Goal: Transaction & Acquisition: Purchase product/service

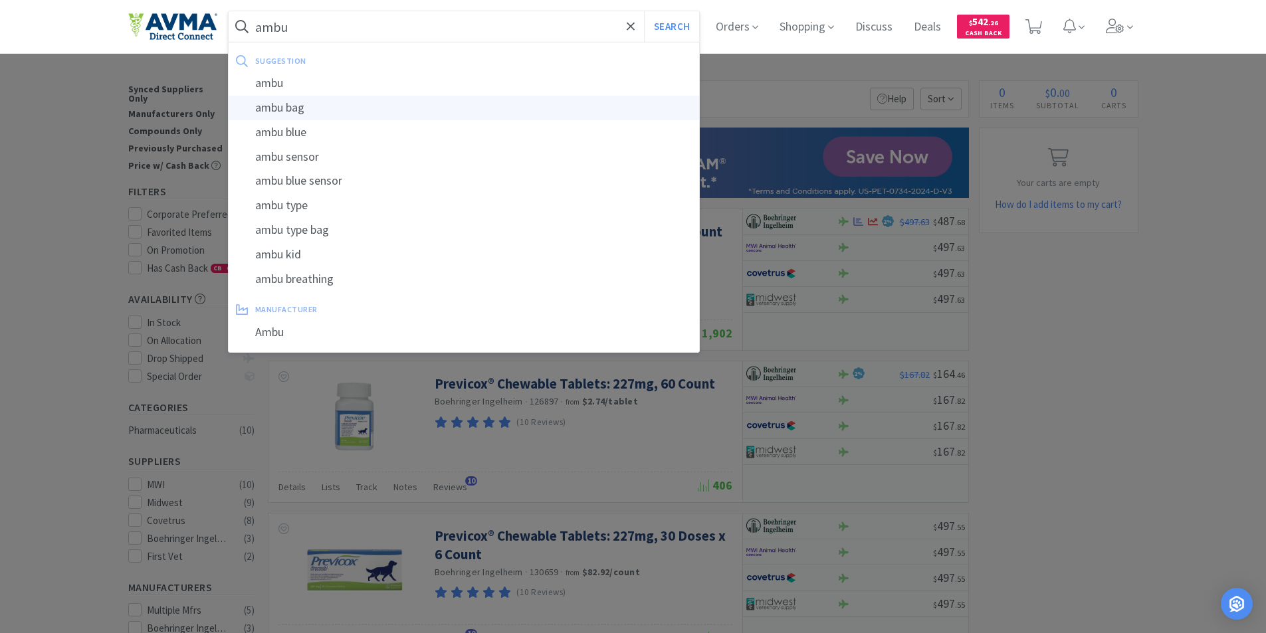
click at [293, 105] on div "ambu bag" at bounding box center [464, 108] width 471 height 25
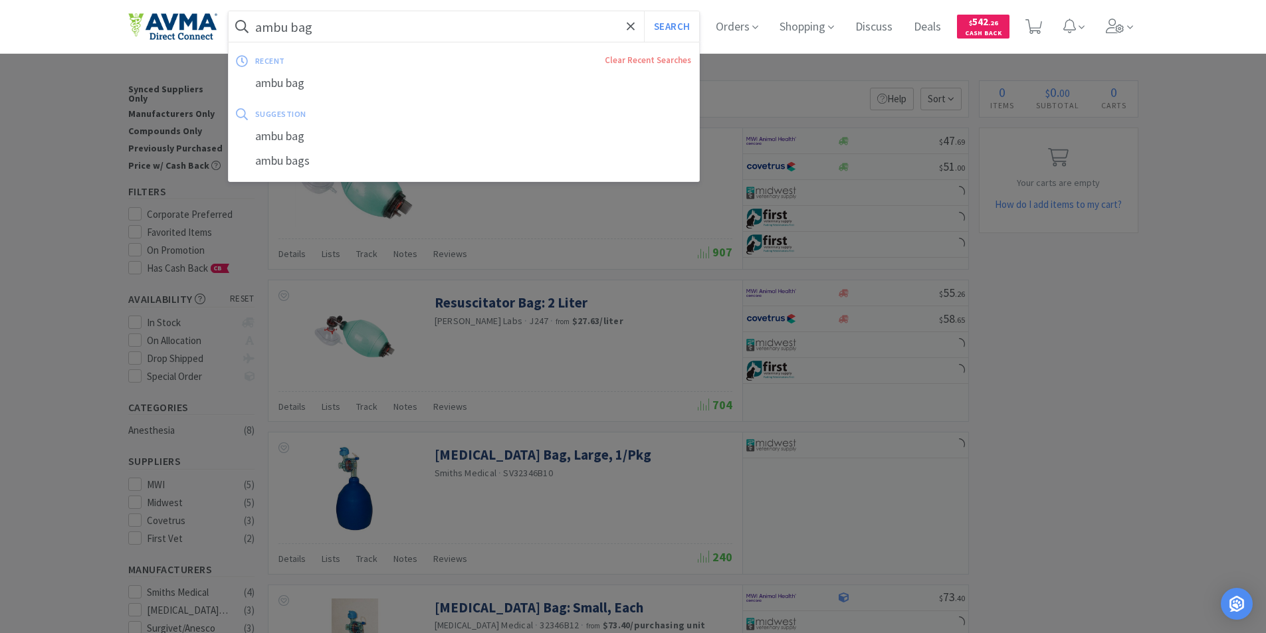
click at [349, 31] on input "ambu bag" at bounding box center [464, 26] width 471 height 31
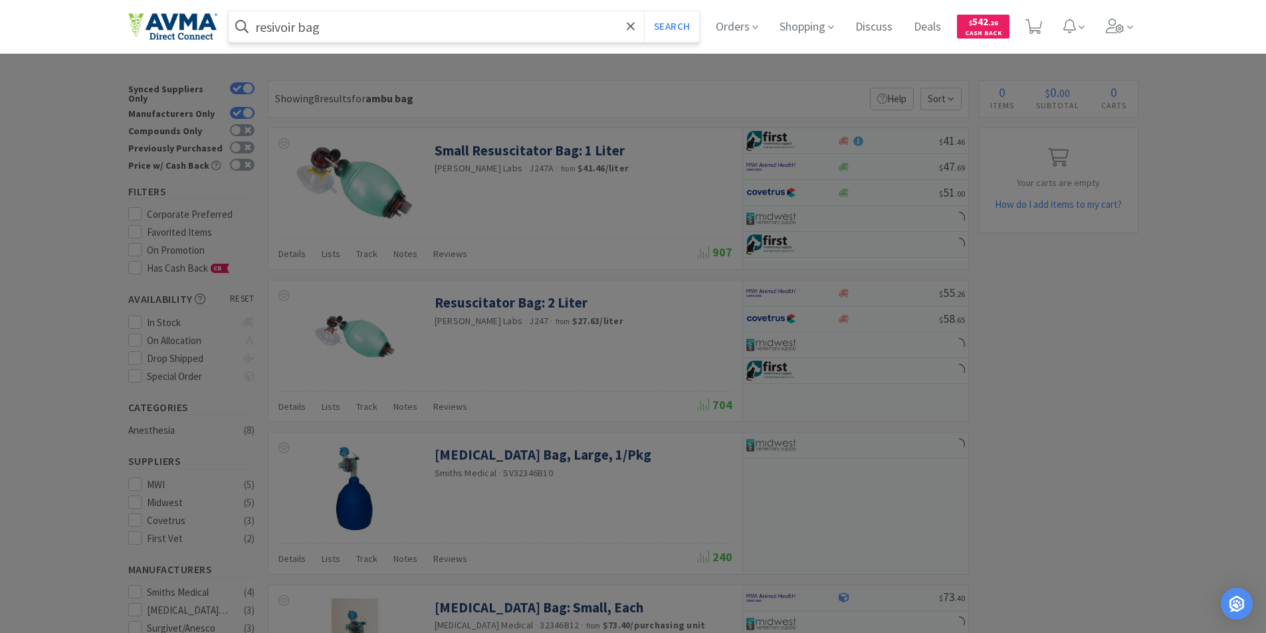
click at [644, 11] on button "Search" at bounding box center [671, 26] width 55 height 31
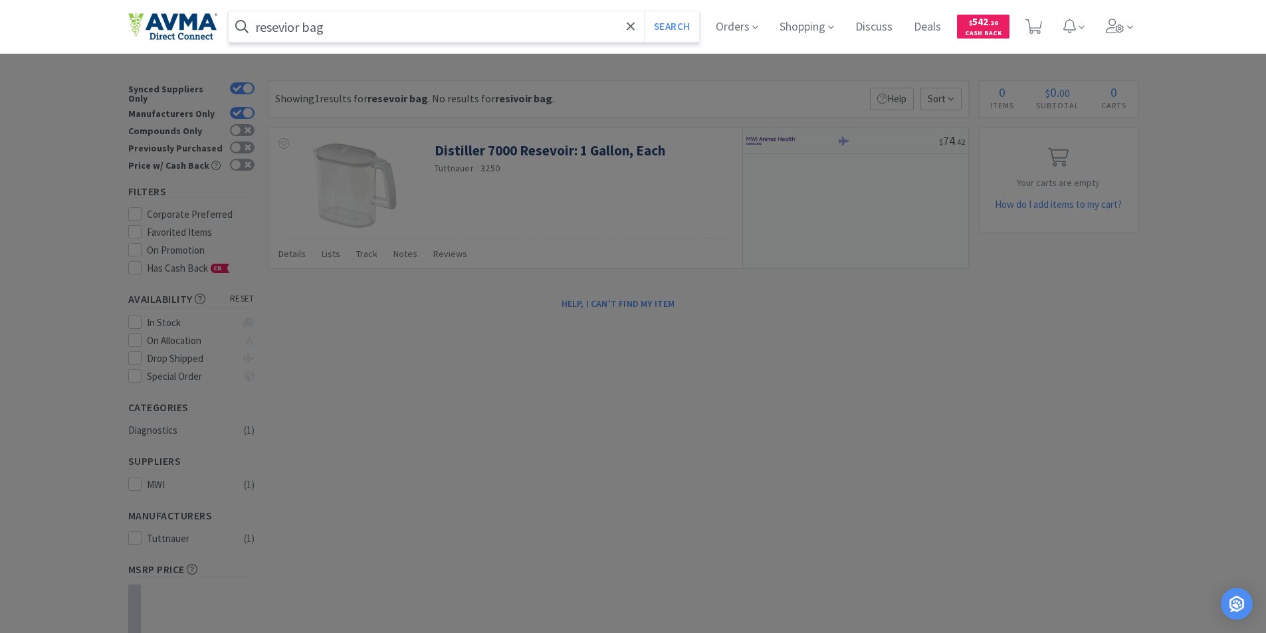
click at [644, 11] on button "Search" at bounding box center [671, 26] width 55 height 31
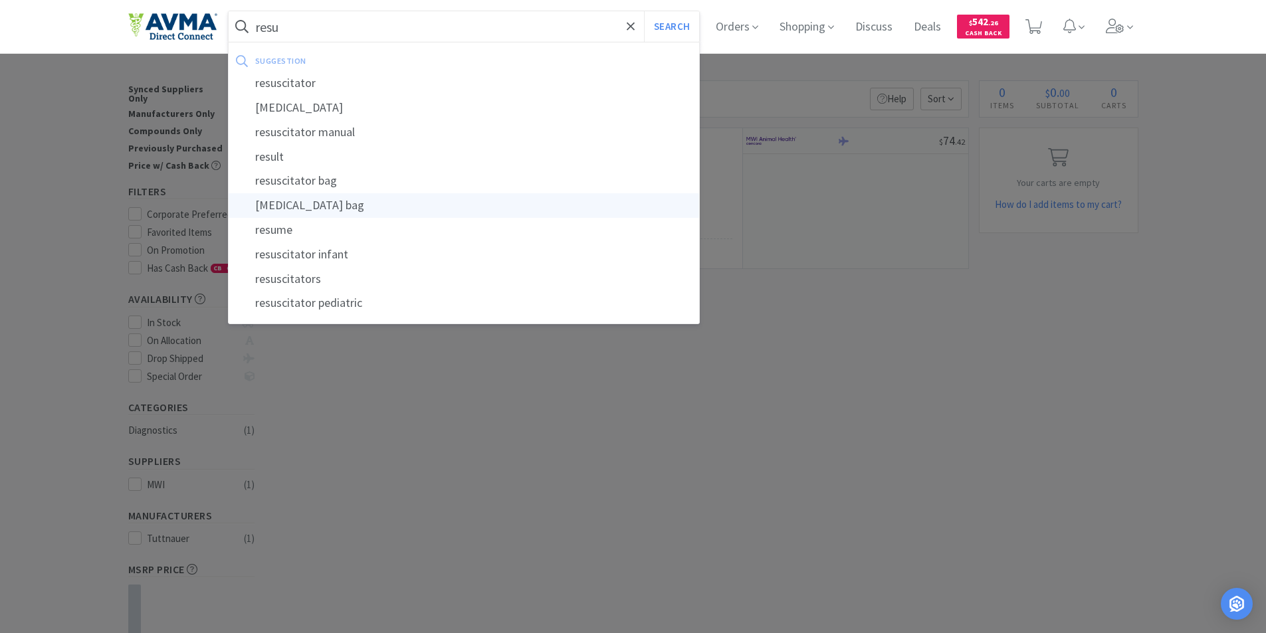
click at [295, 199] on div "[MEDICAL_DATA] bag" at bounding box center [464, 205] width 471 height 25
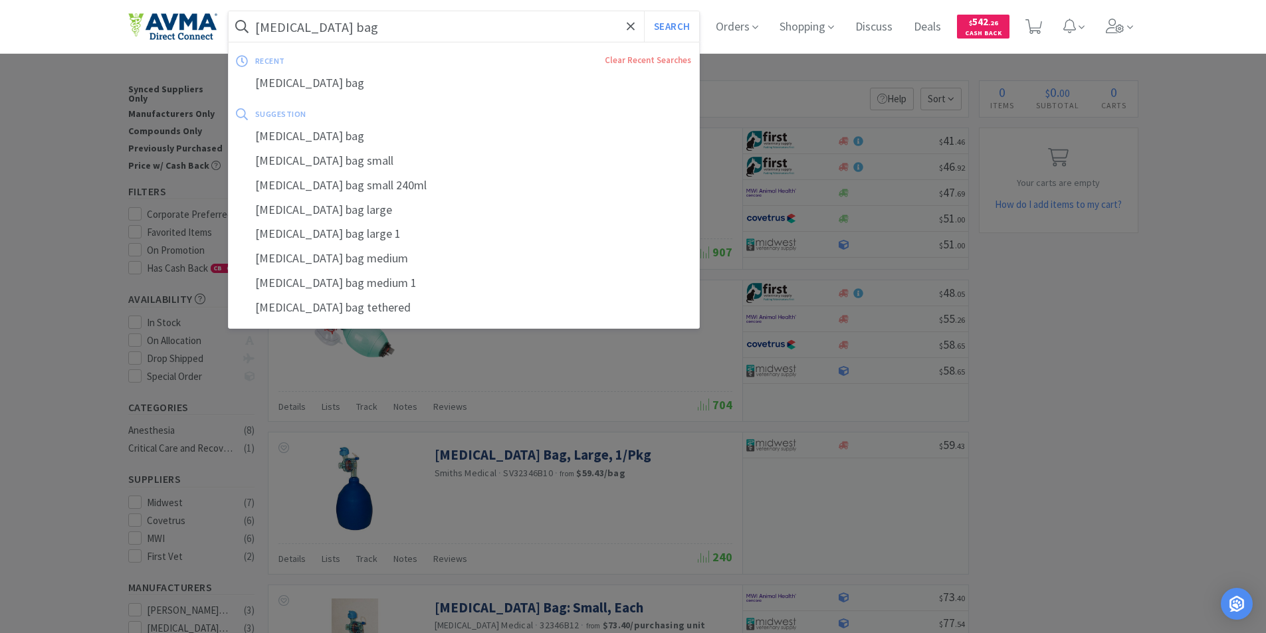
click at [371, 24] on input "[MEDICAL_DATA] bag" at bounding box center [464, 26] width 471 height 31
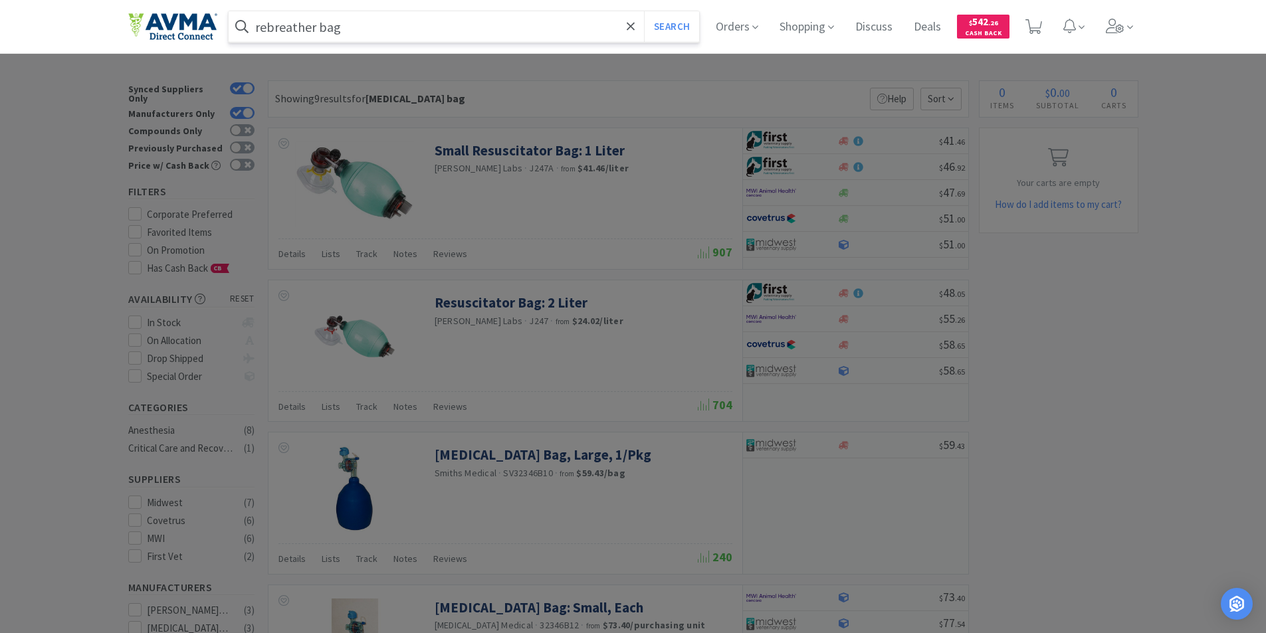
click at [644, 11] on button "Search" at bounding box center [671, 26] width 55 height 31
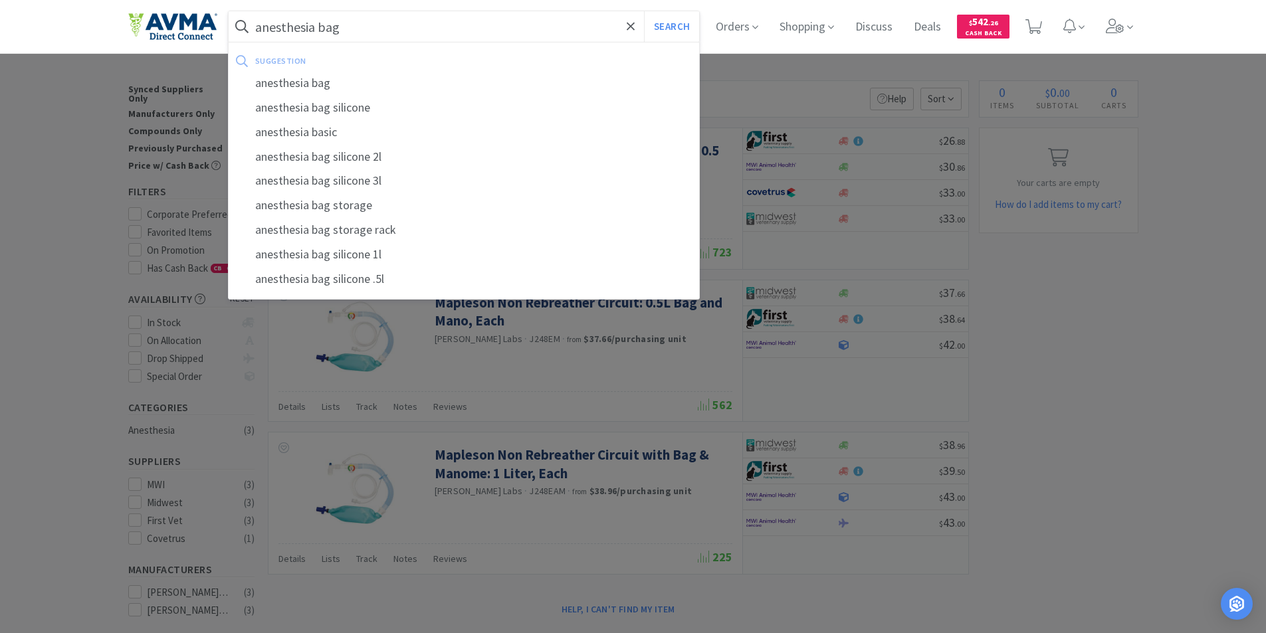
type input "anesthesia bag"
click at [644, 11] on button "Search" at bounding box center [671, 26] width 55 height 31
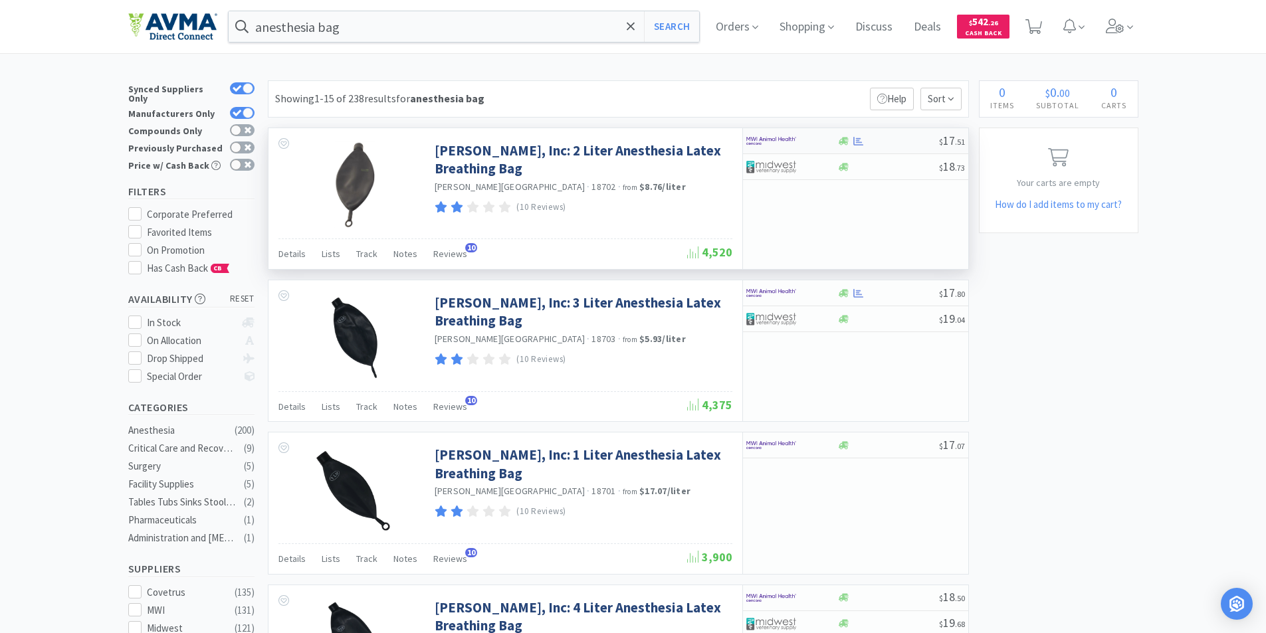
click at [761, 139] on img at bounding box center [771, 141] width 50 height 20
select select "1"
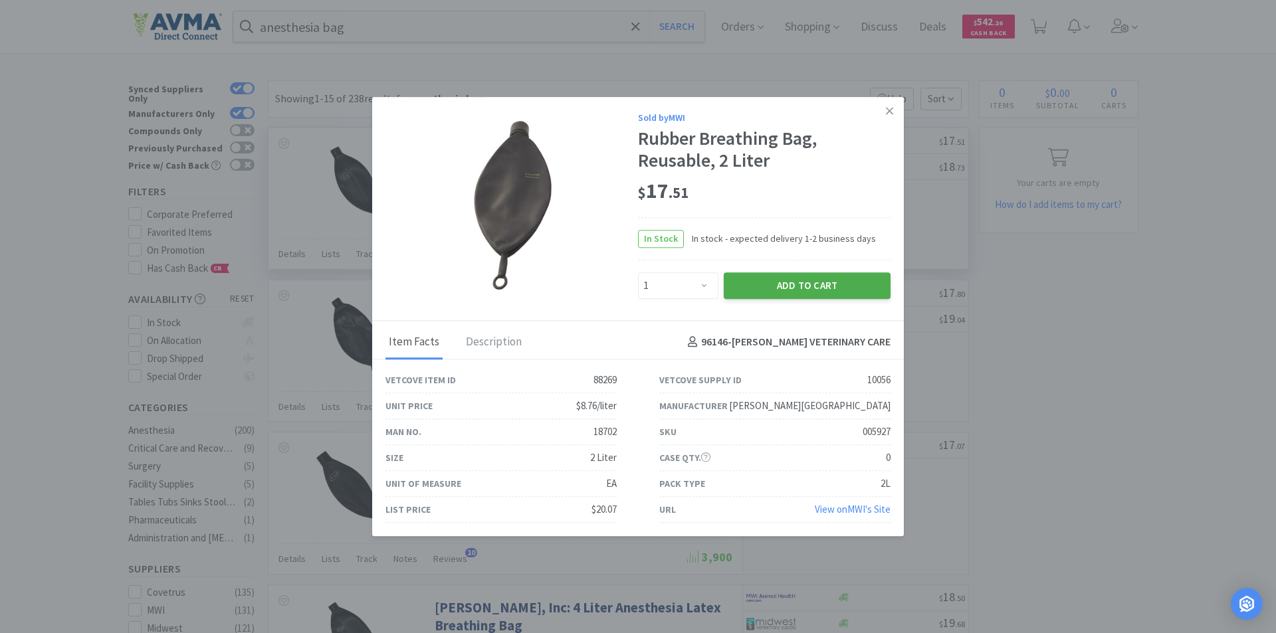
click at [795, 285] on button "Add to Cart" at bounding box center [806, 285] width 167 height 27
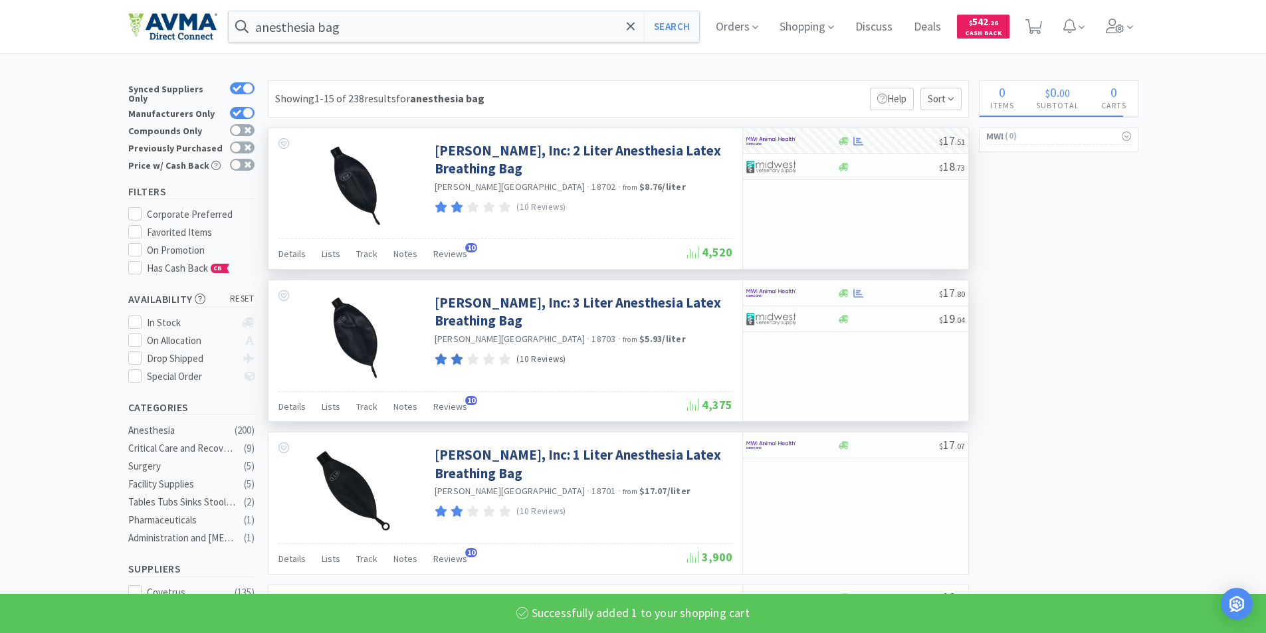
select select "1"
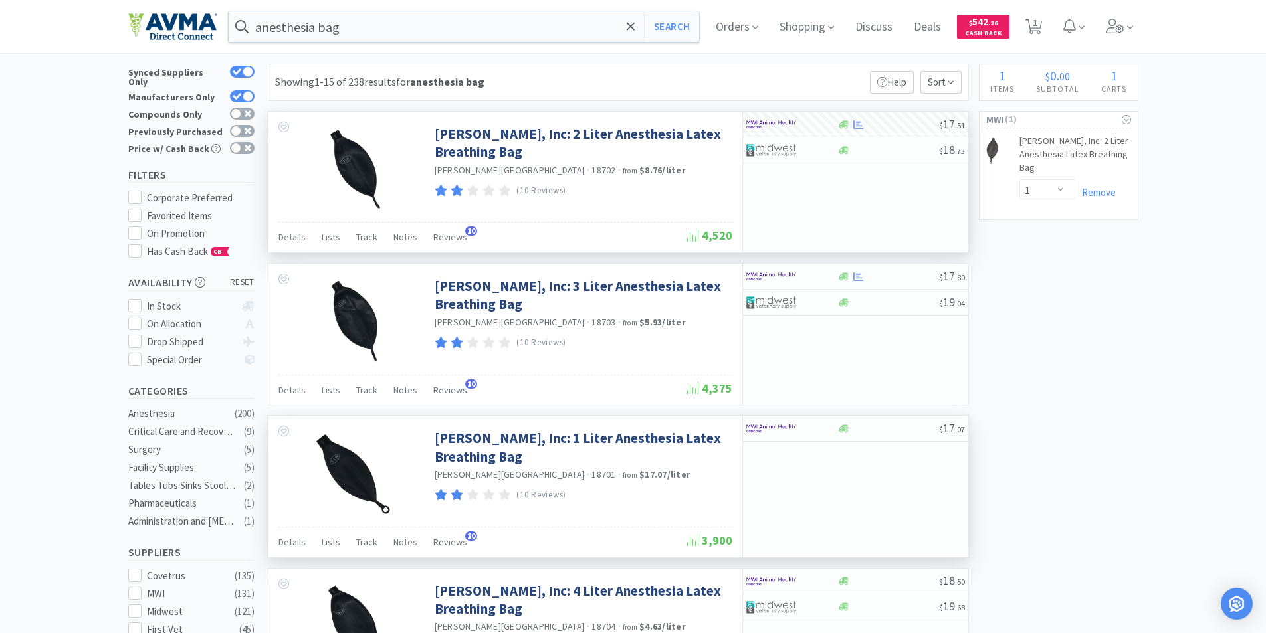
scroll to position [133, 0]
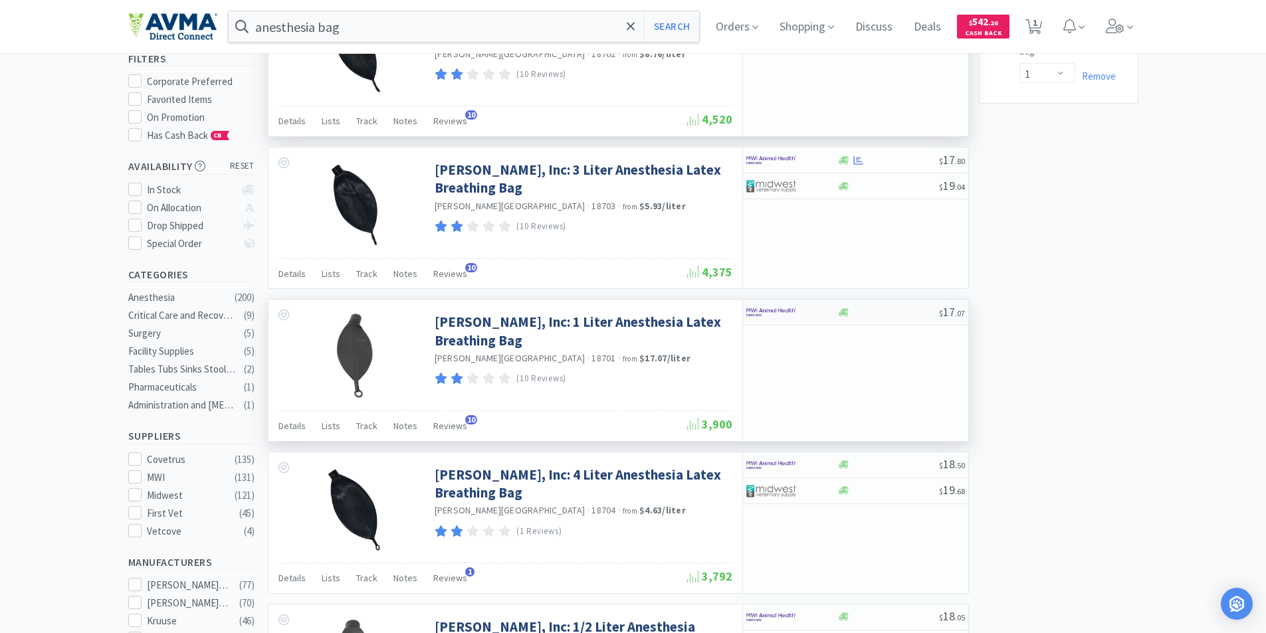
click at [758, 312] on img at bounding box center [771, 312] width 50 height 20
select select "1"
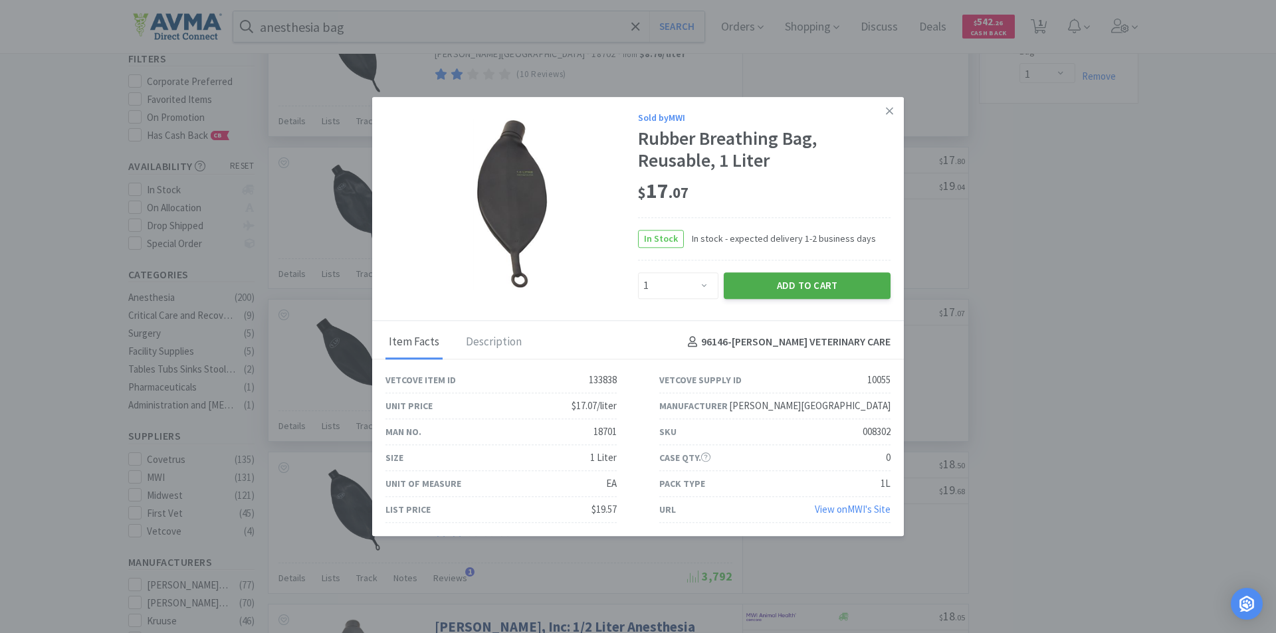
click at [773, 278] on button "Add to Cart" at bounding box center [806, 285] width 167 height 27
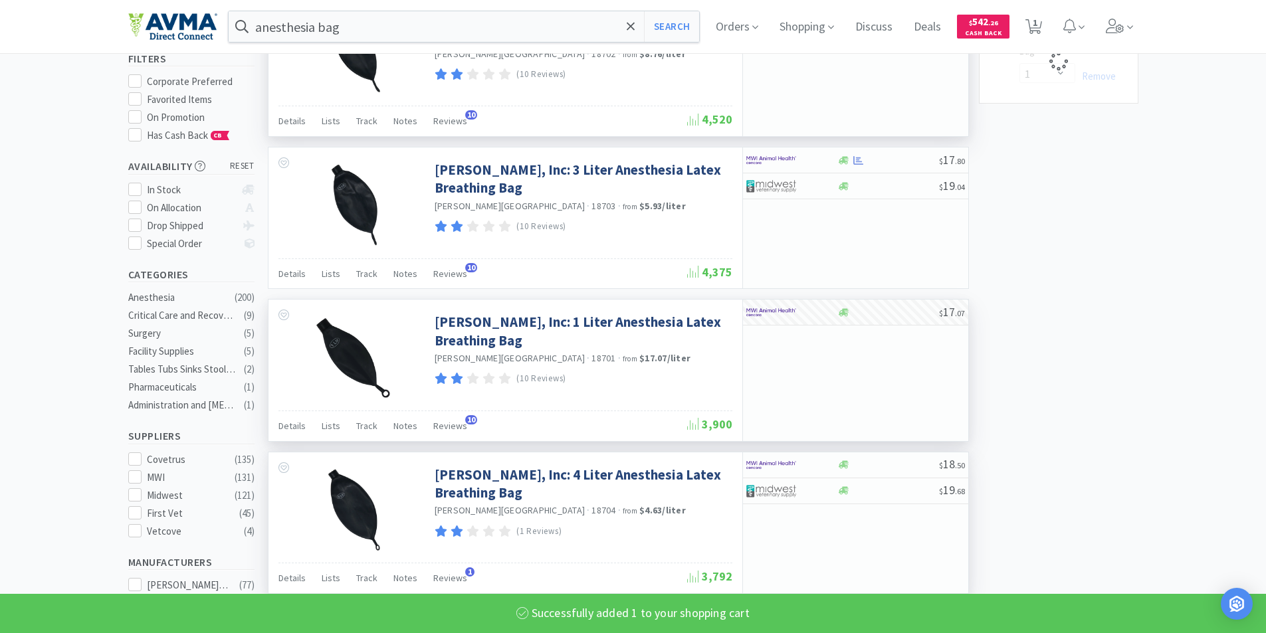
select select "1"
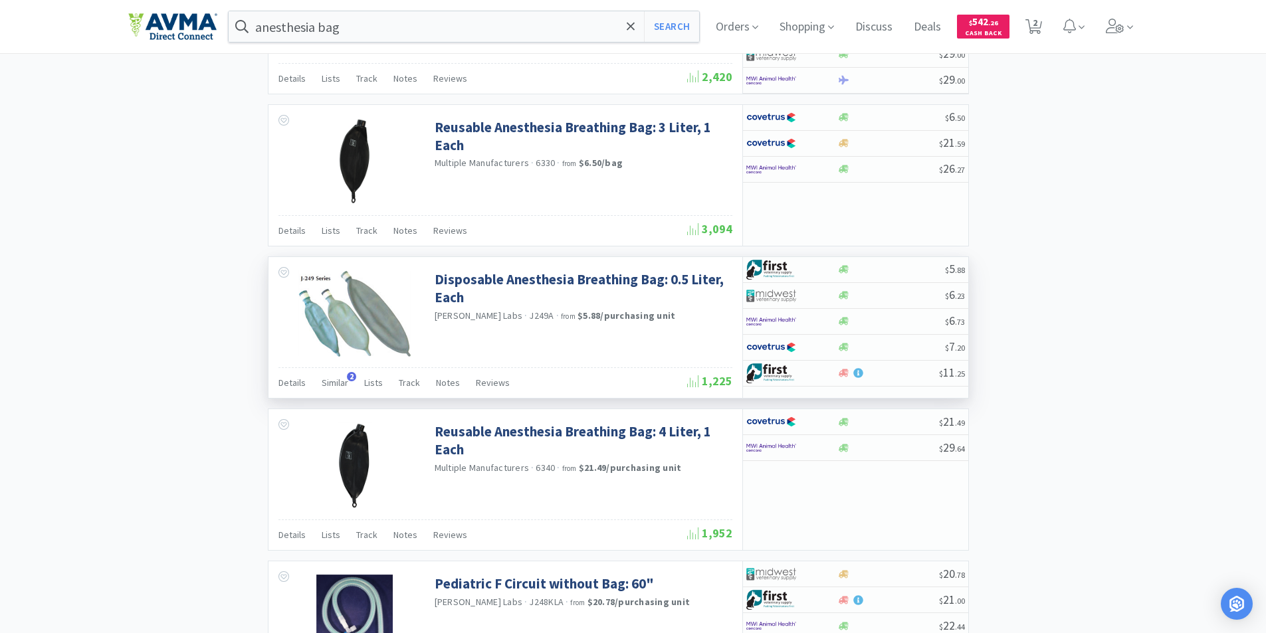
scroll to position [1921, 0]
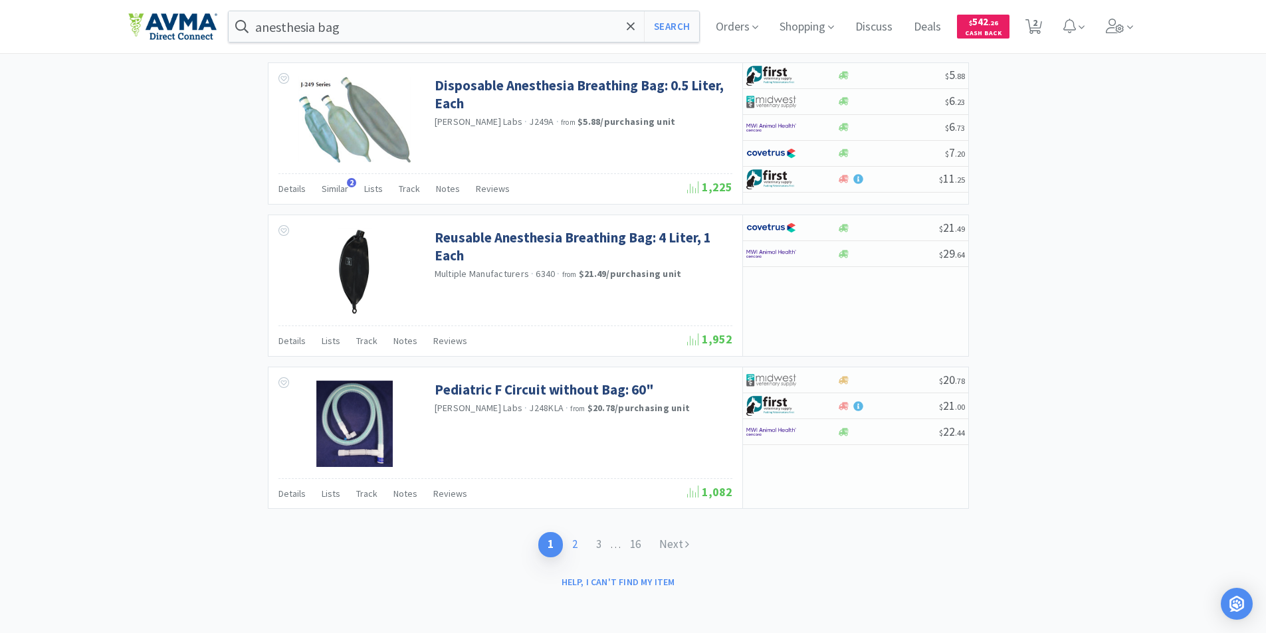
click at [572, 545] on link "2" at bounding box center [575, 544] width 24 height 25
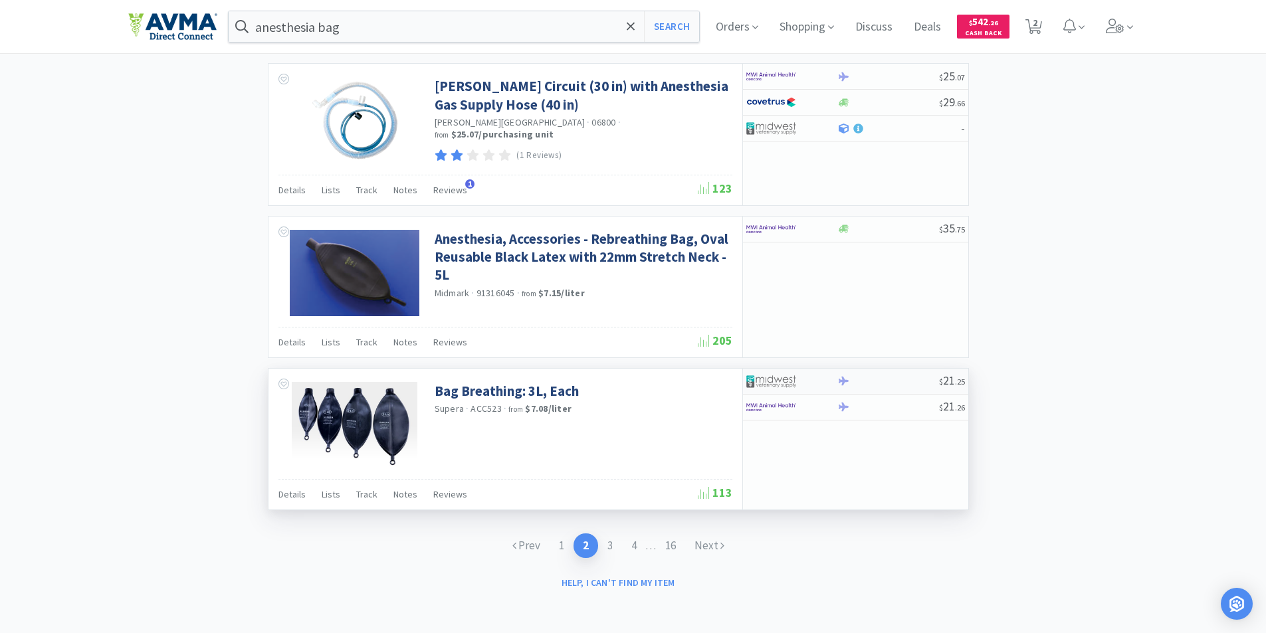
scroll to position [1883, 0]
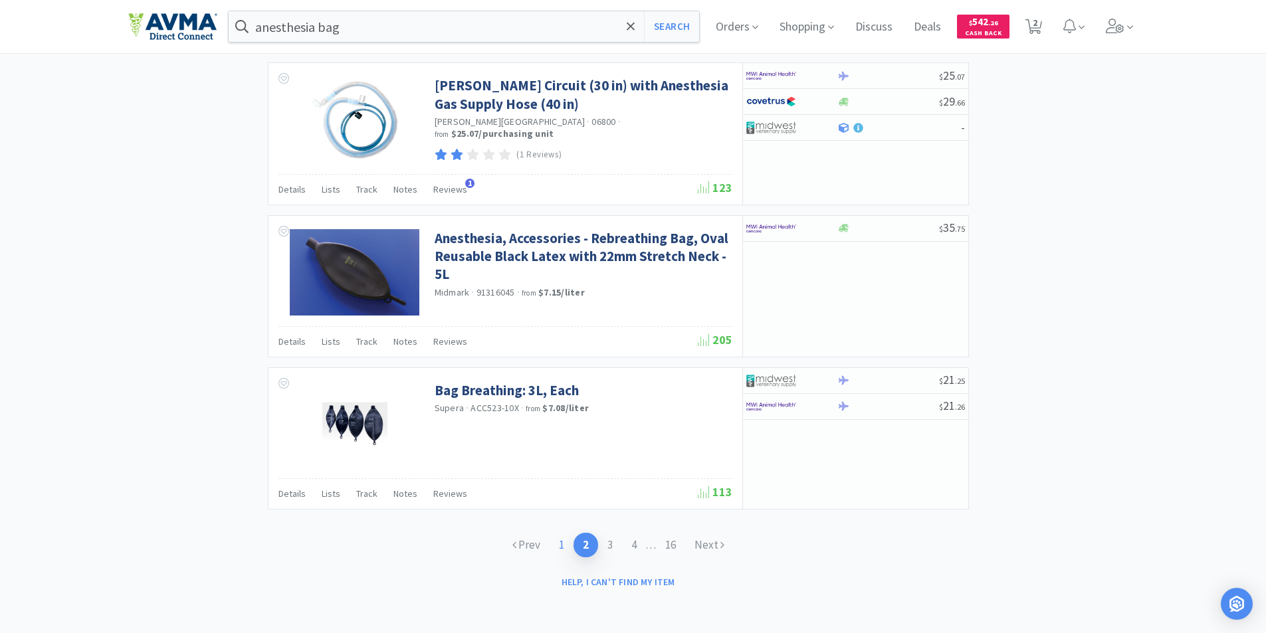
click at [560, 545] on link "1" at bounding box center [561, 545] width 24 height 25
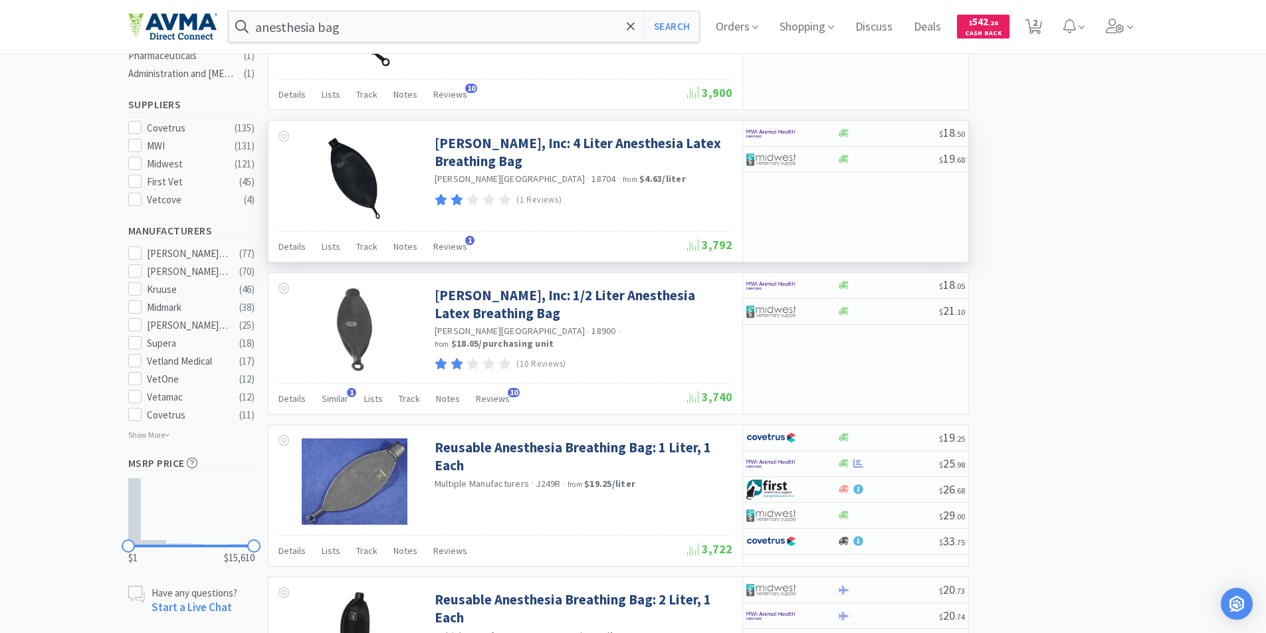
scroll to position [465, 0]
click at [759, 286] on img at bounding box center [771, 285] width 50 height 20
select select "1"
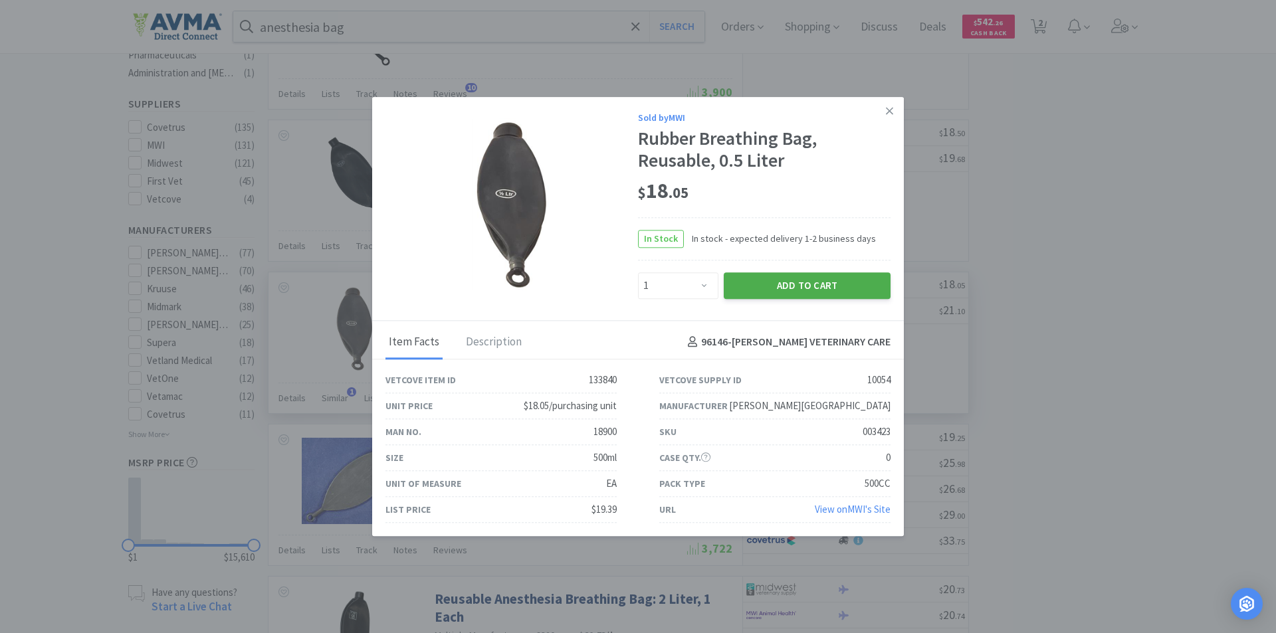
click at [784, 281] on button "Add to Cart" at bounding box center [806, 285] width 167 height 27
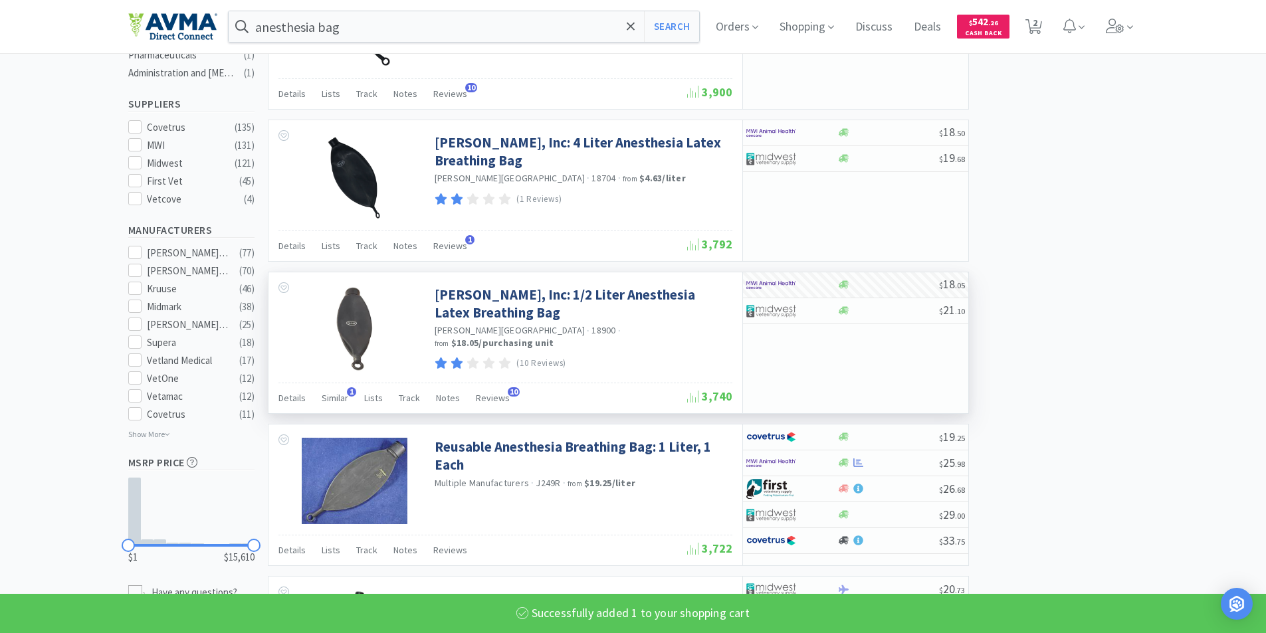
select select "1"
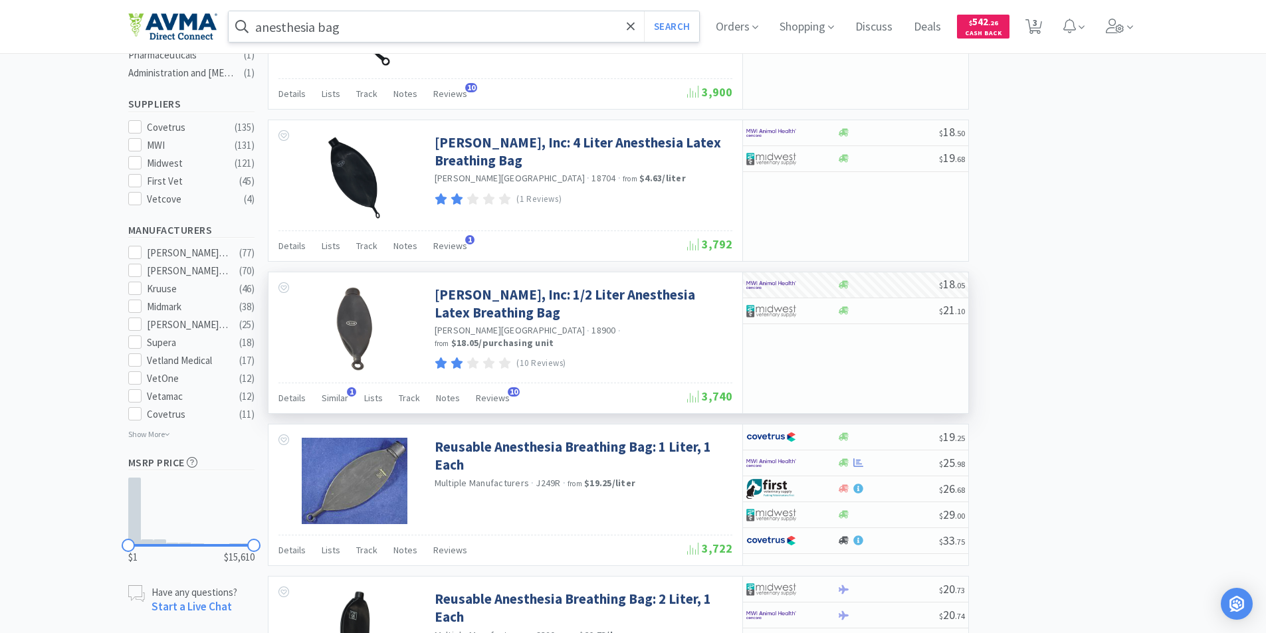
click at [395, 21] on input "anesthesia bag" at bounding box center [464, 26] width 471 height 31
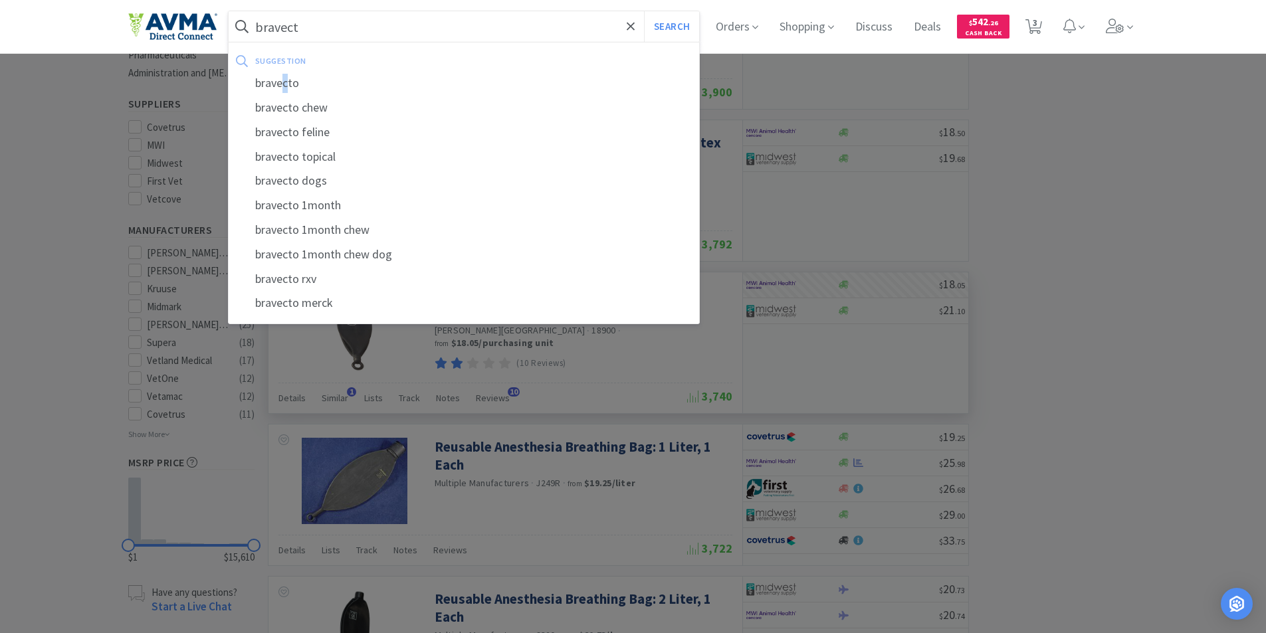
click at [291, 80] on div "bravecto" at bounding box center [464, 83] width 471 height 25
type input "bravecto"
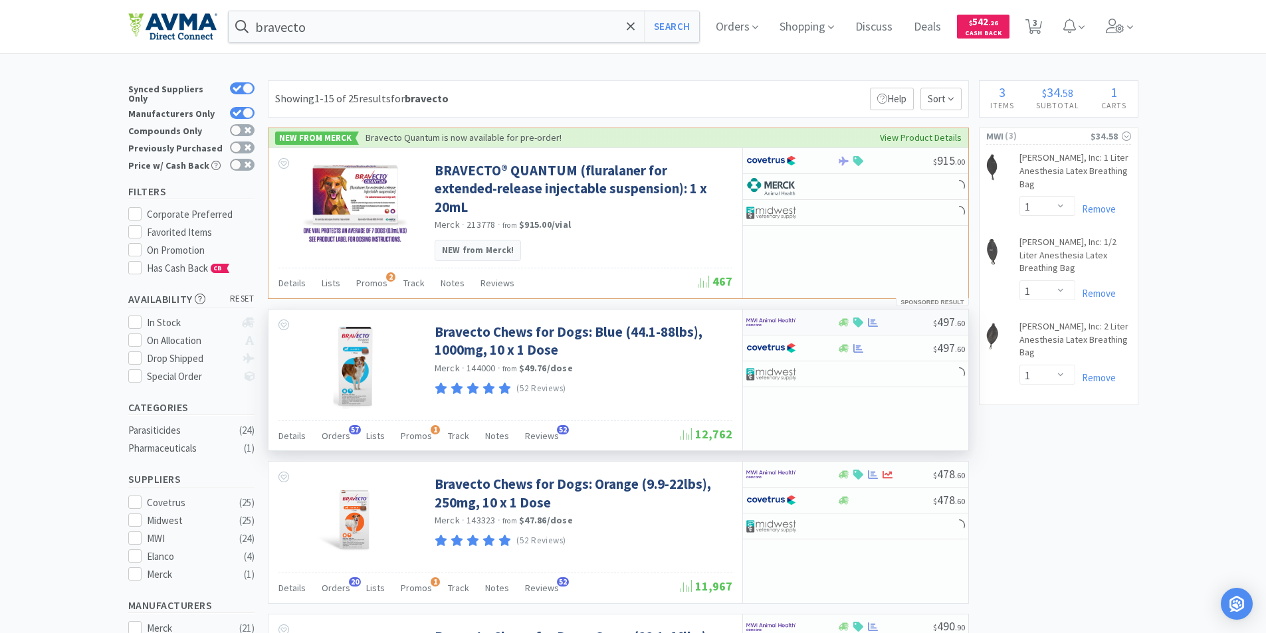
click at [757, 312] on img at bounding box center [771, 322] width 50 height 20
select select "1"
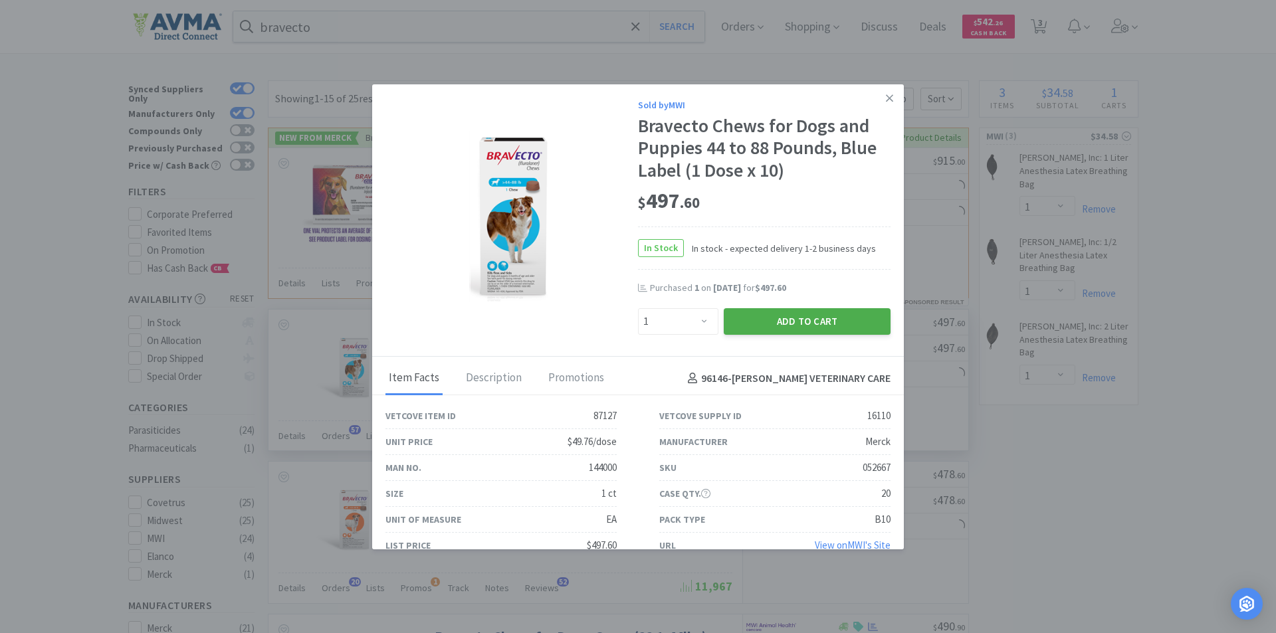
click at [784, 322] on button "Add to Cart" at bounding box center [806, 321] width 167 height 27
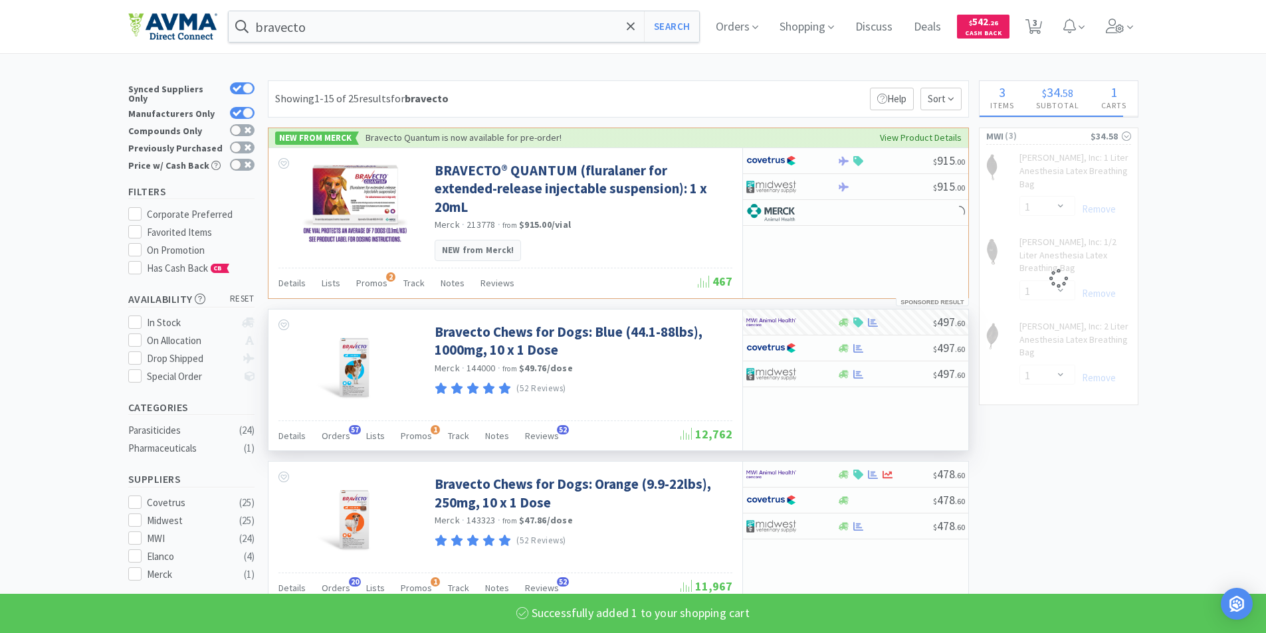
select select "1"
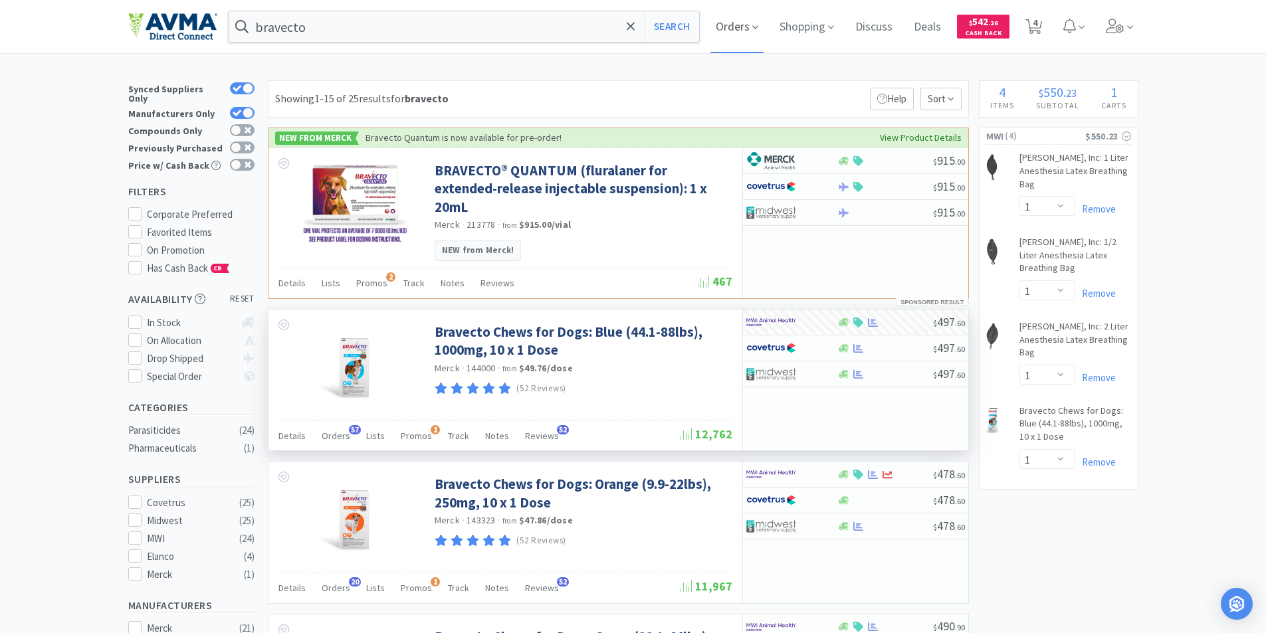
click at [744, 23] on span "Orders" at bounding box center [736, 26] width 53 height 53
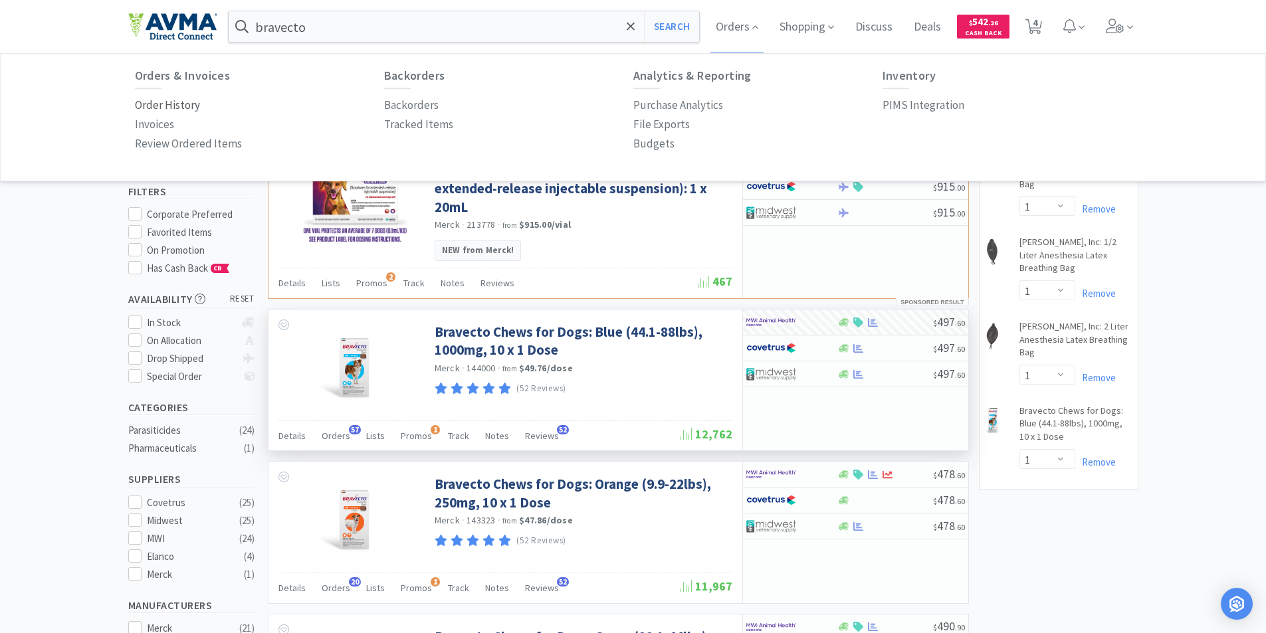
click at [160, 105] on p "Order History" at bounding box center [167, 105] width 65 height 18
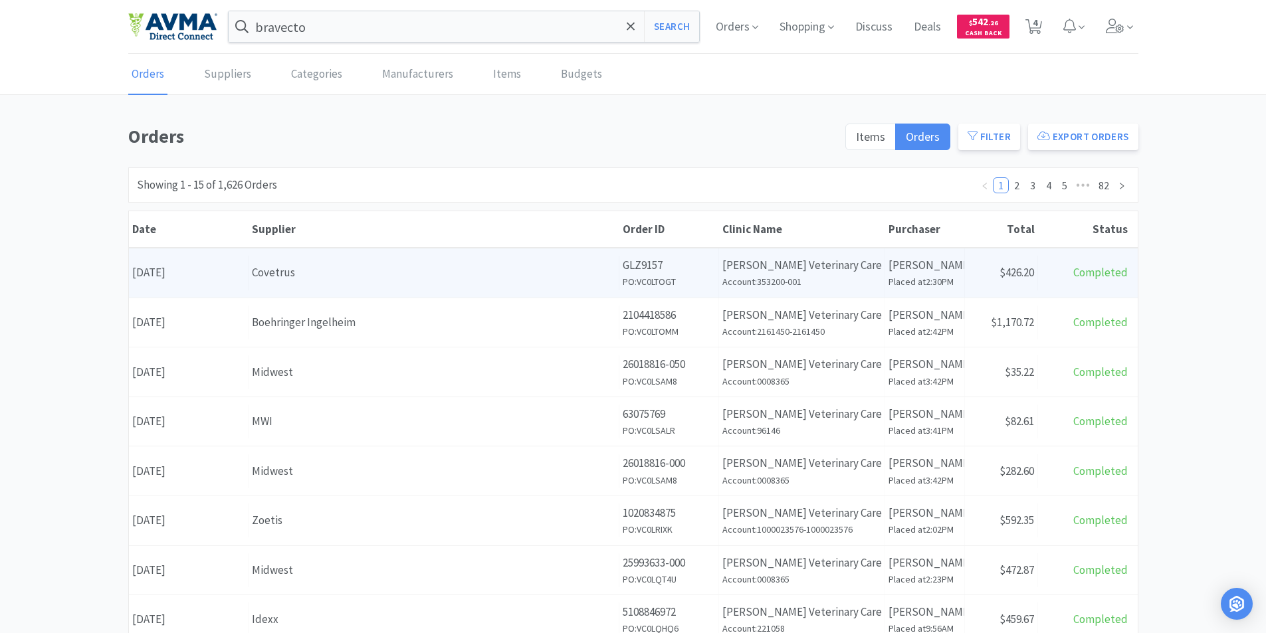
click at [160, 273] on div "Date [DATE]" at bounding box center [189, 273] width 120 height 34
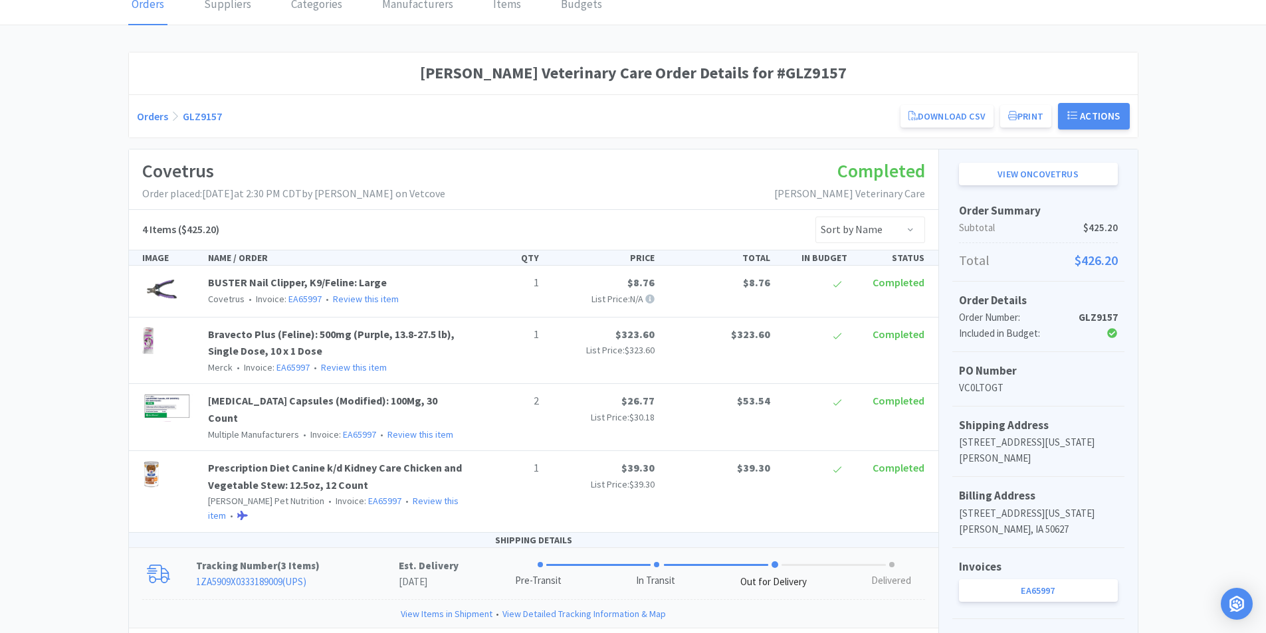
scroll to position [66, 0]
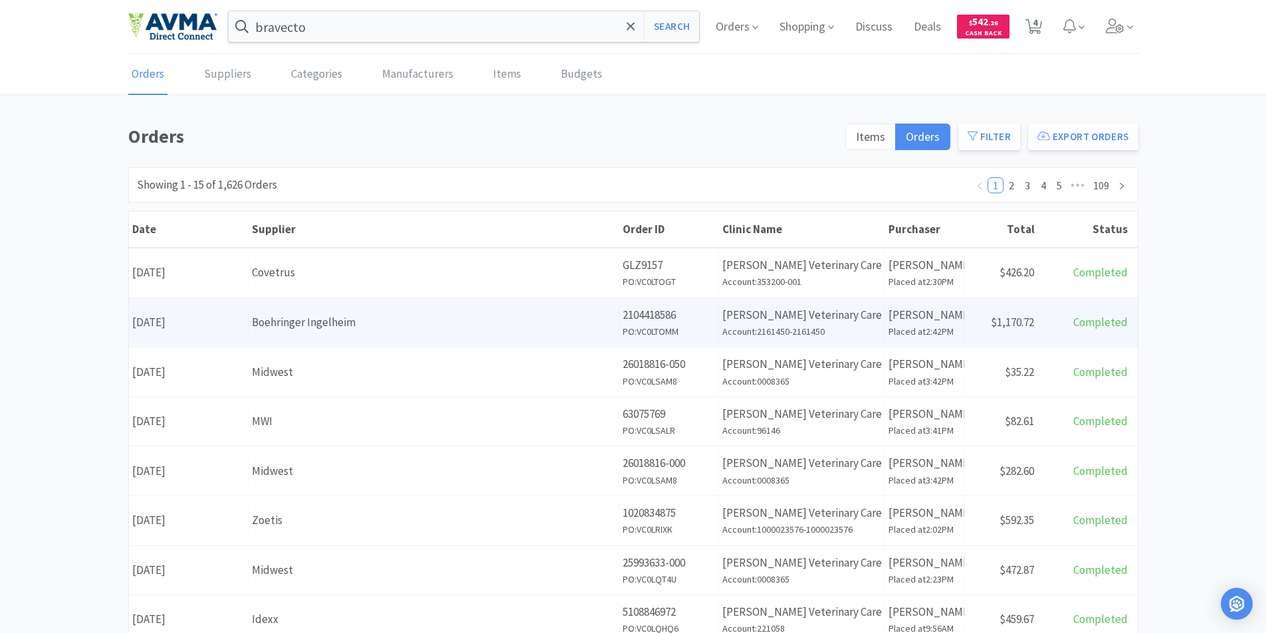
click at [182, 324] on div "Date [DATE]" at bounding box center [189, 323] width 120 height 34
